Goal: Navigation & Orientation: Find specific page/section

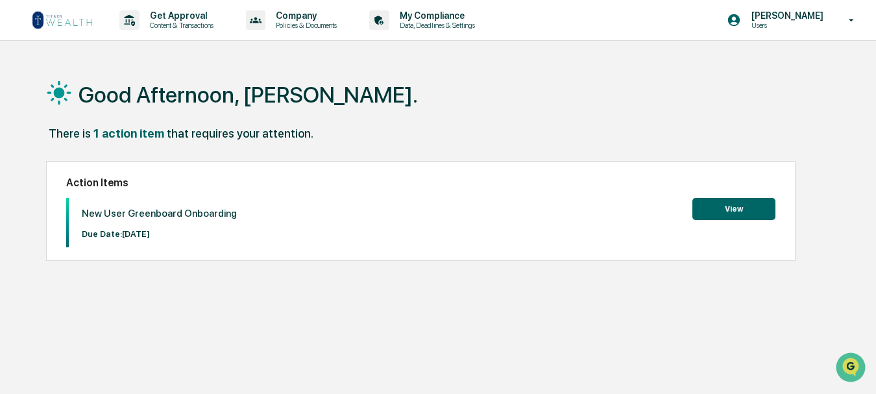
click at [732, 206] on button "View" at bounding box center [734, 209] width 83 height 22
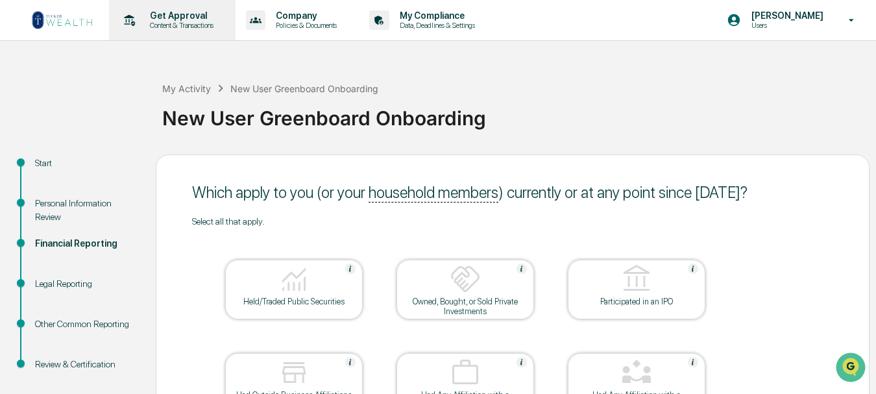
click at [177, 18] on p "Get Approval" at bounding box center [180, 15] width 81 height 10
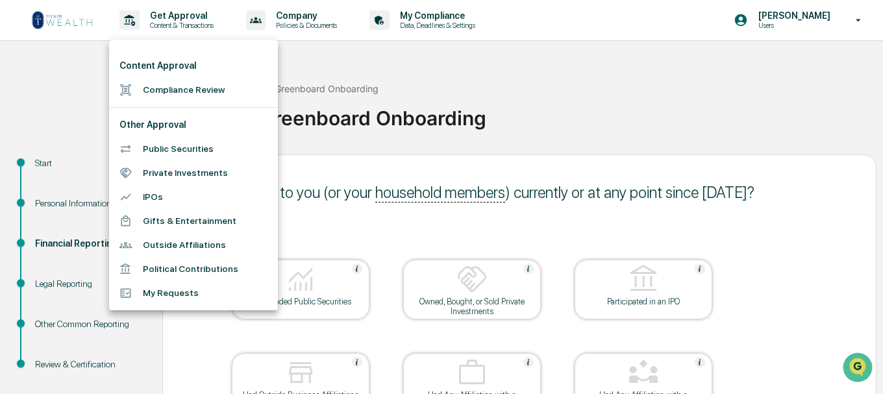
click at [50, 106] on div at bounding box center [441, 197] width 883 height 394
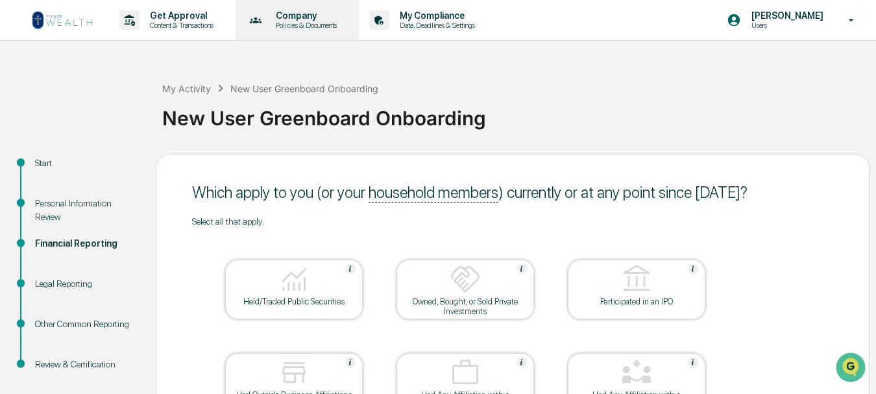
click at [297, 23] on p "Policies & Documents" at bounding box center [305, 25] width 78 height 9
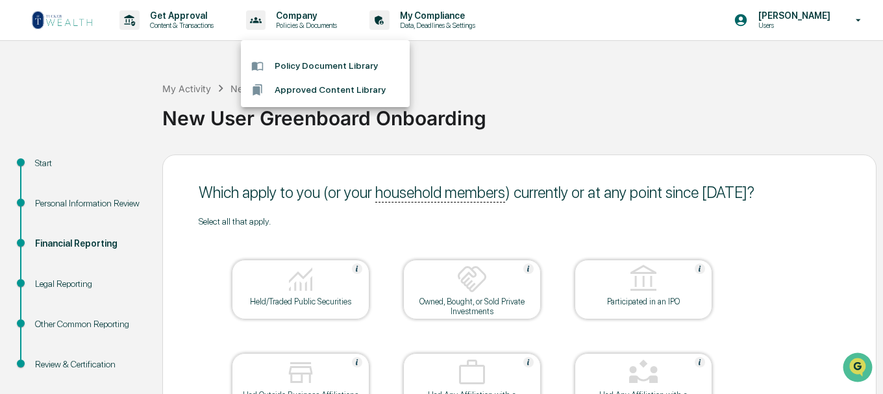
click at [460, 73] on div at bounding box center [441, 197] width 883 height 394
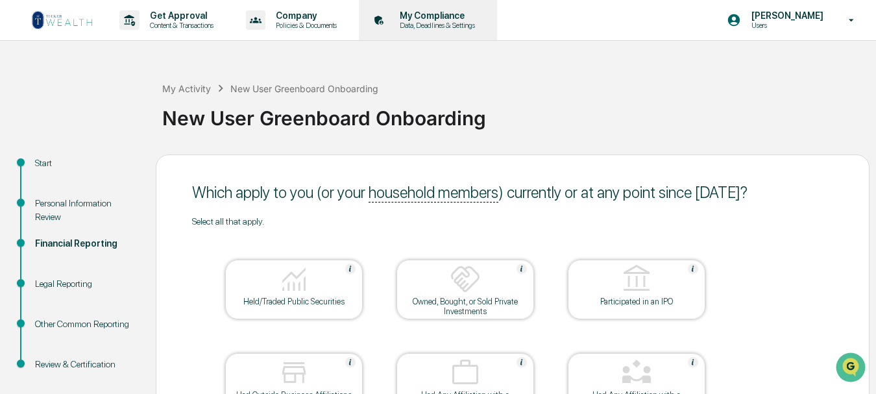
click at [428, 18] on p "My Compliance" at bounding box center [436, 15] width 92 height 10
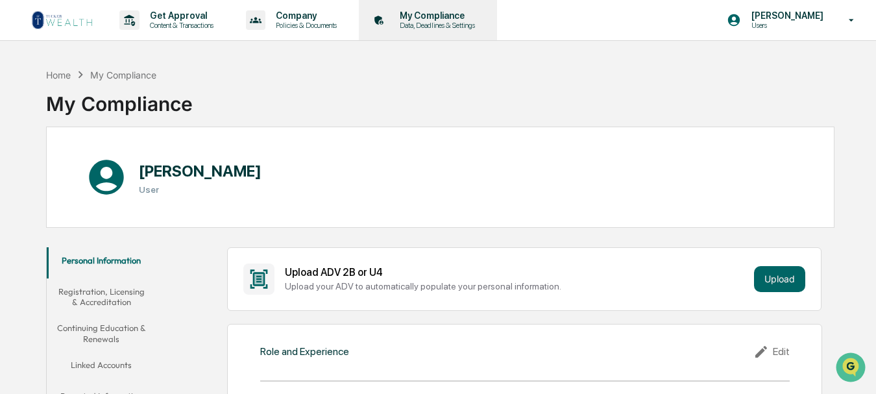
click at [451, 21] on p "Data, Deadlines & Settings" at bounding box center [436, 25] width 92 height 9
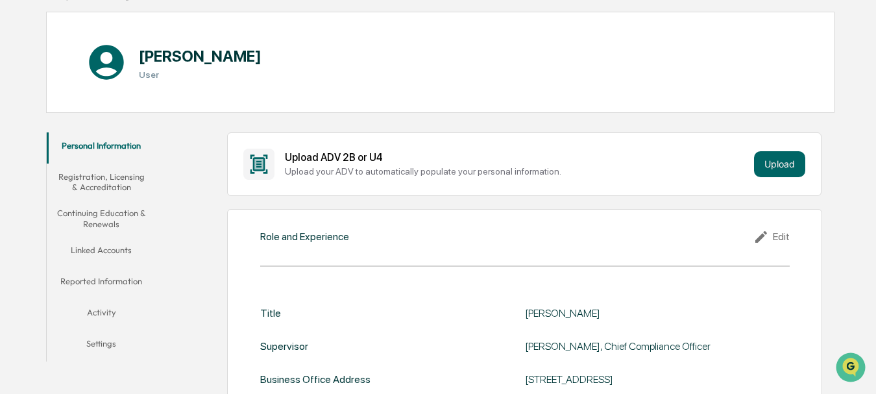
scroll to position [138, 0]
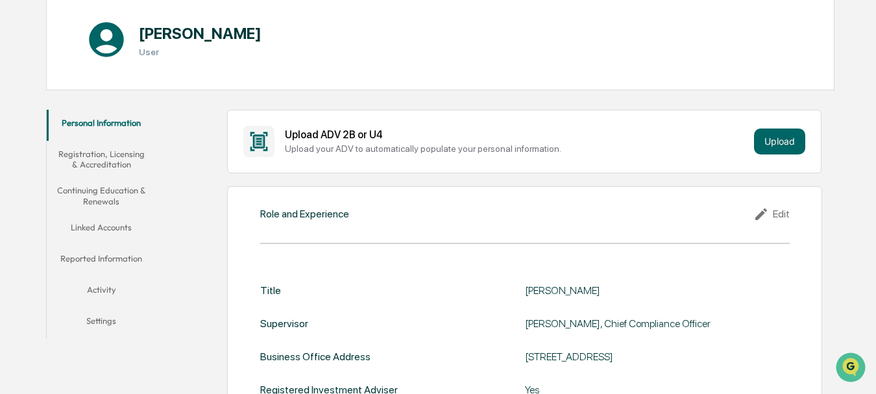
click at [125, 161] on button "Registration, Licensing & Accreditation" at bounding box center [102, 159] width 110 height 37
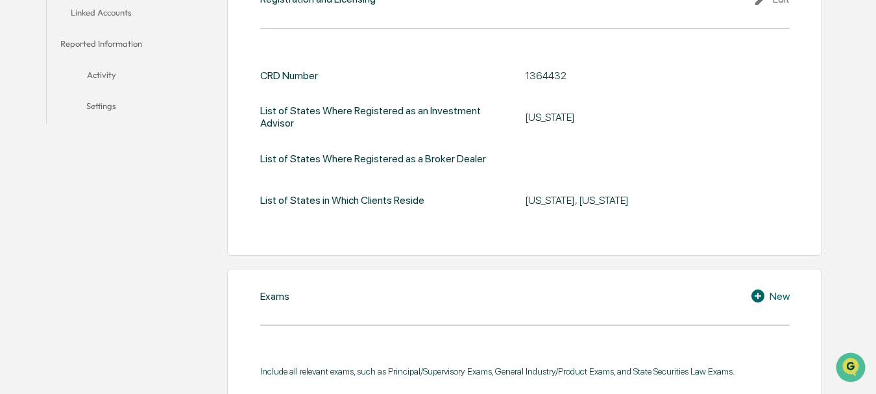
scroll to position [130, 0]
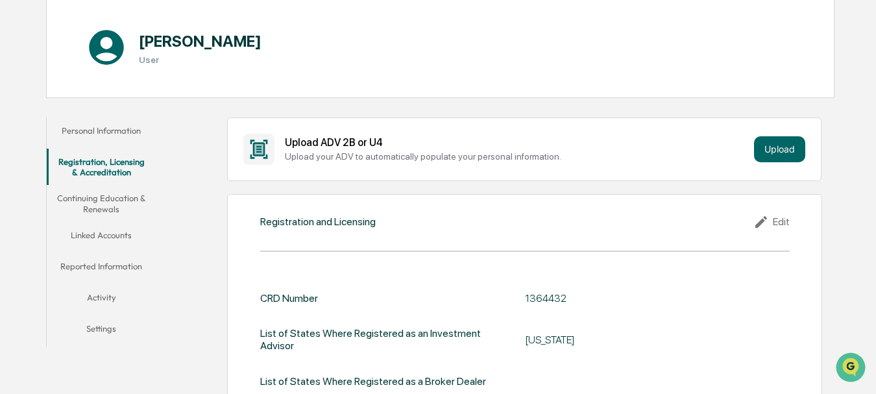
click at [100, 204] on button "Continuing Education & Renewals" at bounding box center [102, 203] width 110 height 37
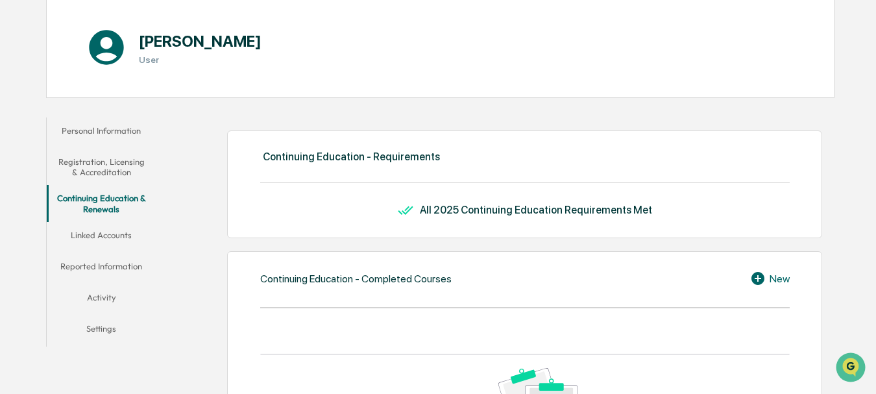
scroll to position [195, 0]
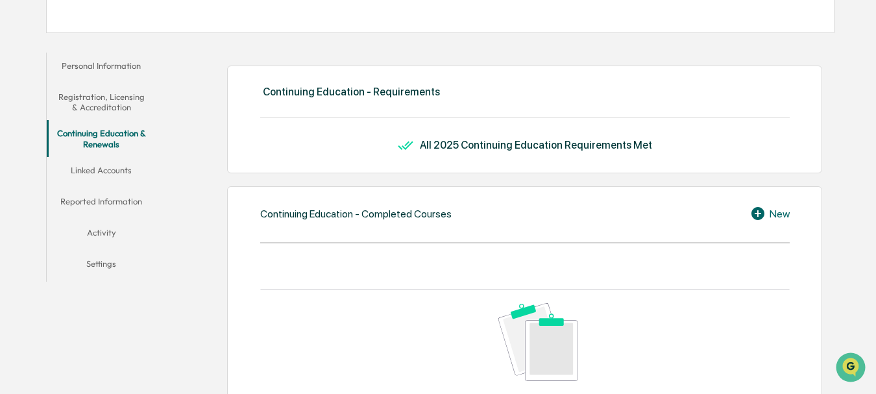
click at [111, 170] on button "Linked Accounts" at bounding box center [102, 172] width 110 height 31
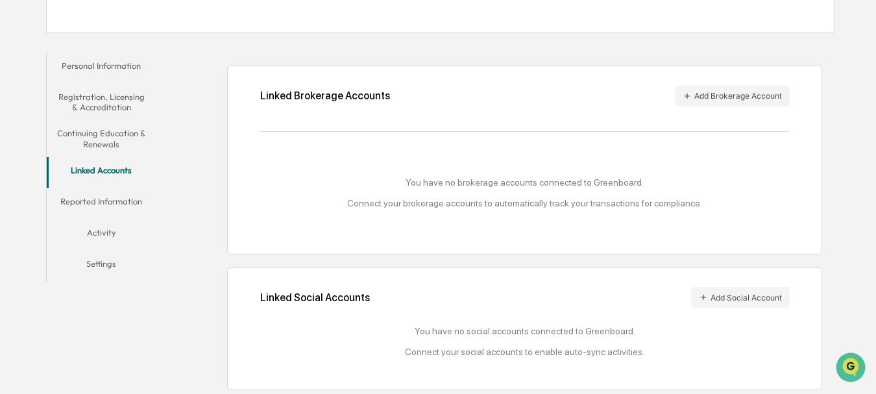
scroll to position [197, 0]
click at [103, 199] on button "Reported Information" at bounding box center [102, 201] width 110 height 31
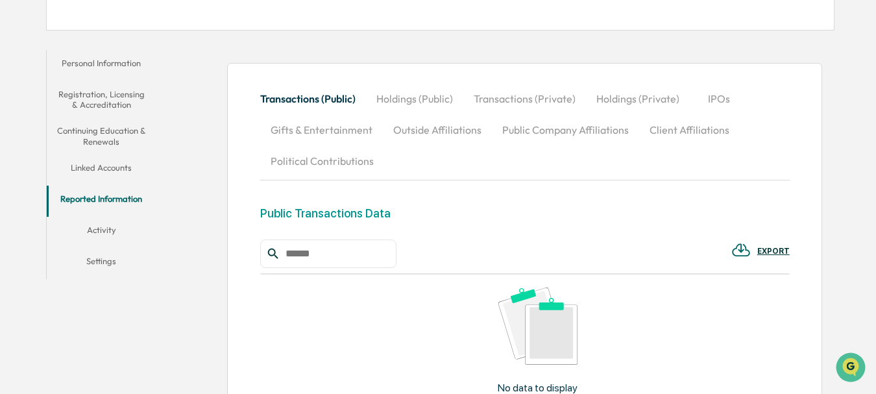
click at [99, 232] on button "Activity" at bounding box center [102, 232] width 110 height 31
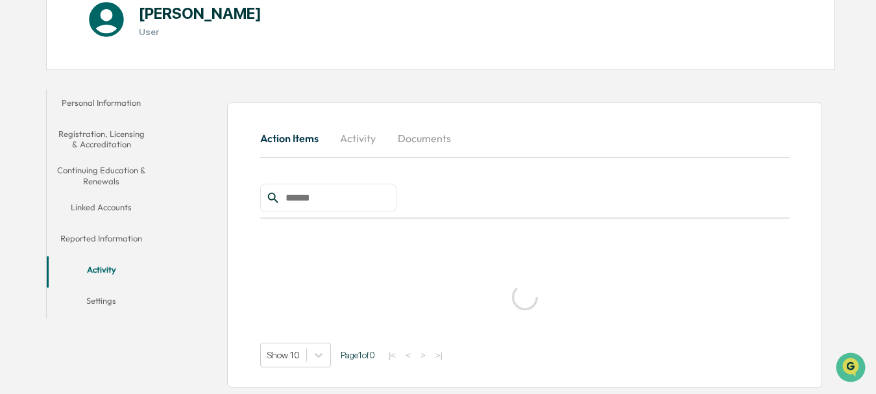
scroll to position [139, 0]
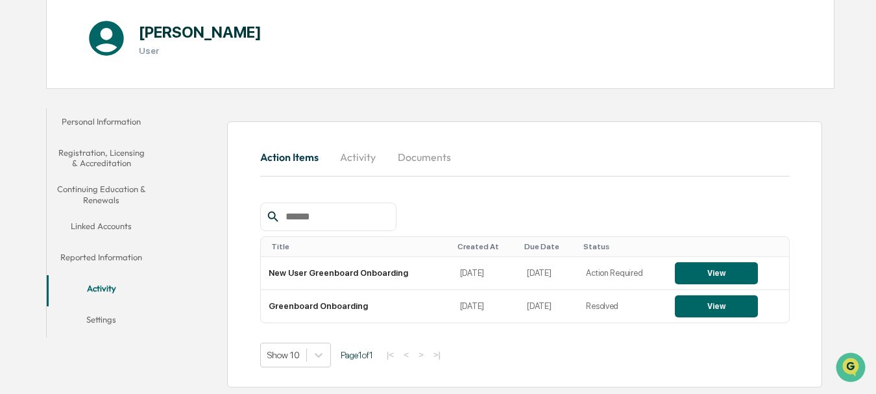
click at [105, 323] on button "Settings" at bounding box center [102, 321] width 110 height 31
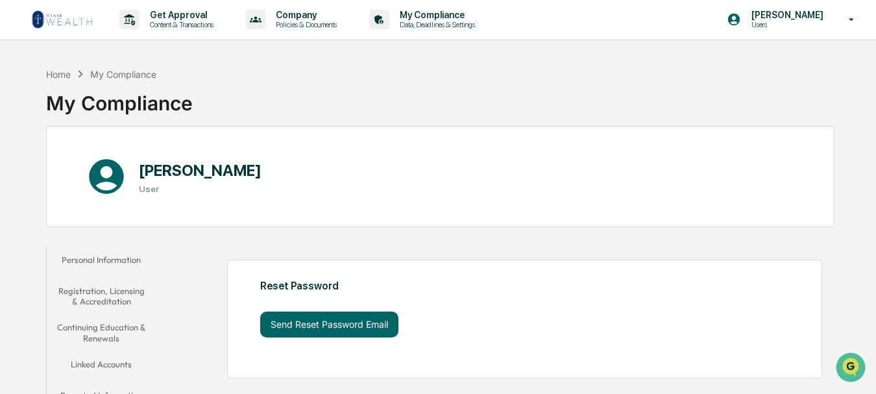
scroll to position [82, 0]
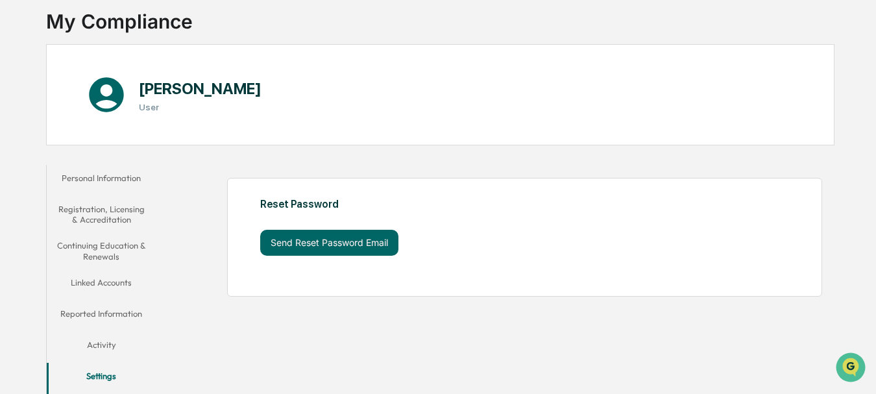
click at [107, 345] on button "Activity" at bounding box center [102, 347] width 110 height 31
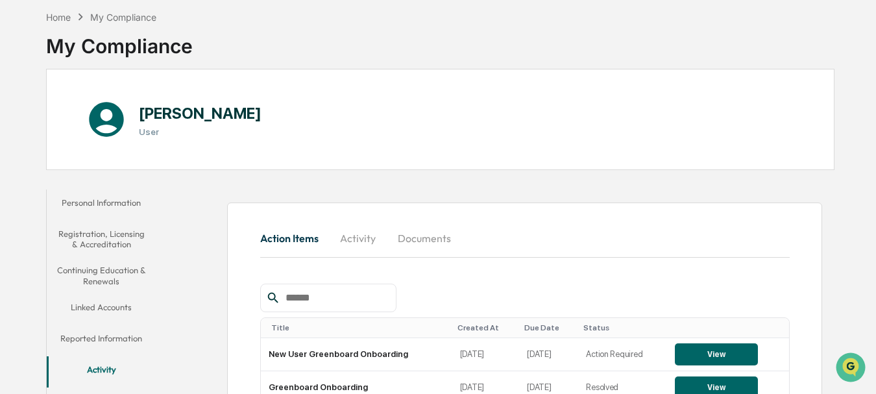
scroll to position [130, 0]
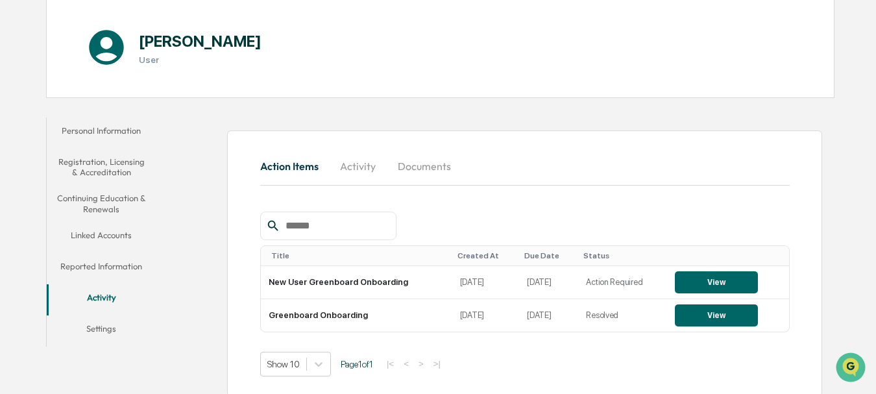
click at [367, 168] on button "Activity" at bounding box center [358, 166] width 58 height 31
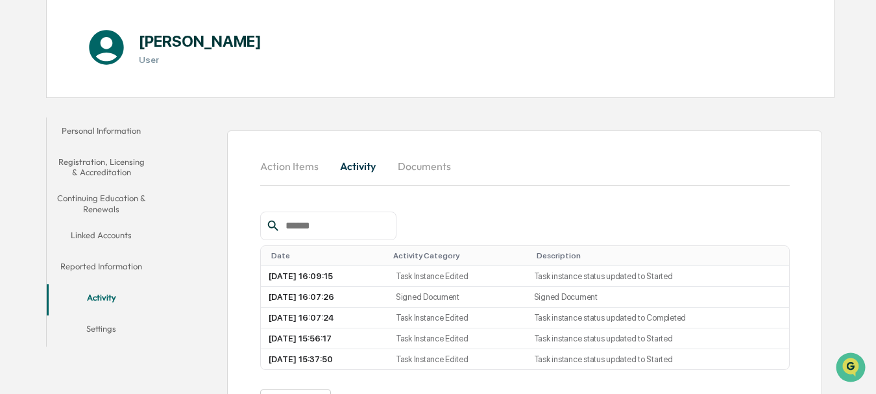
click at [419, 164] on button "Documents" at bounding box center [425, 166] width 74 height 31
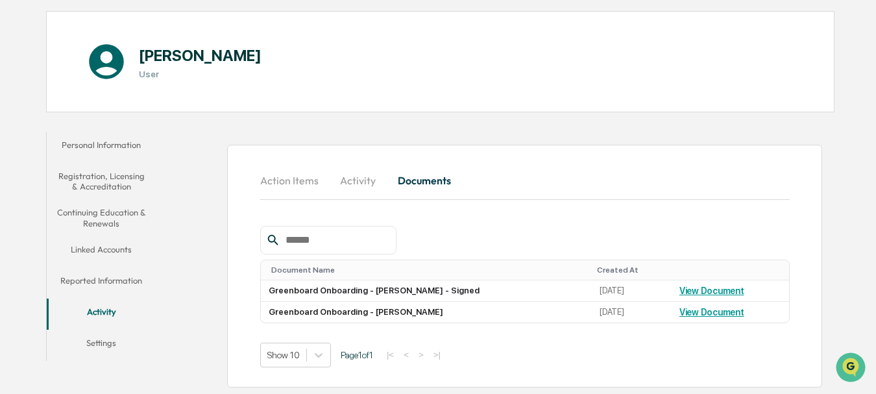
click at [301, 182] on button "Action Items" at bounding box center [294, 180] width 69 height 31
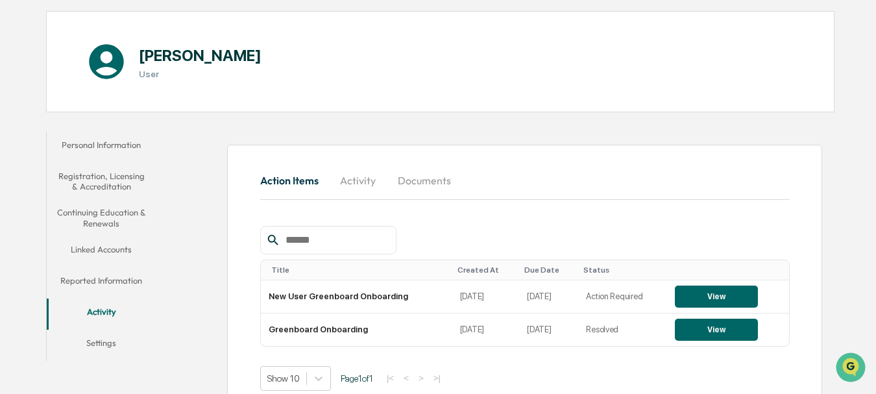
scroll to position [139, 0]
